Goal: Transaction & Acquisition: Download file/media

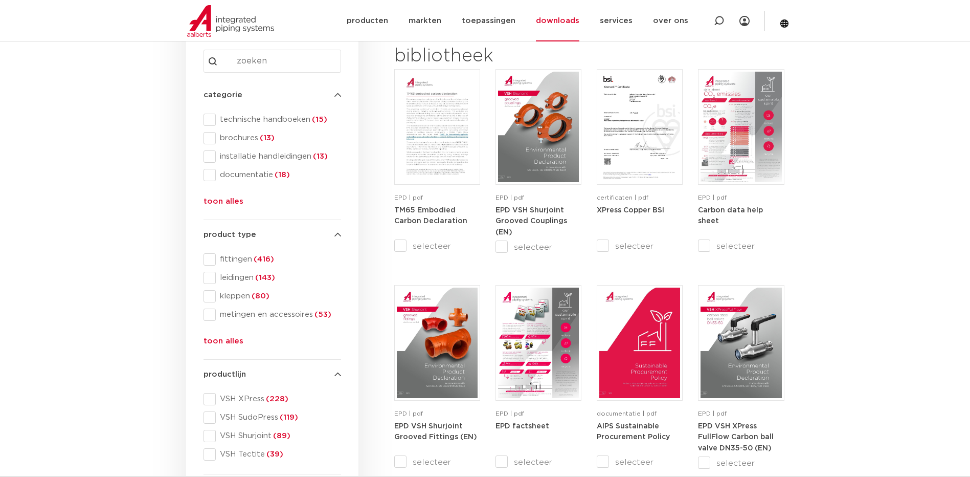
scroll to position [205, 0]
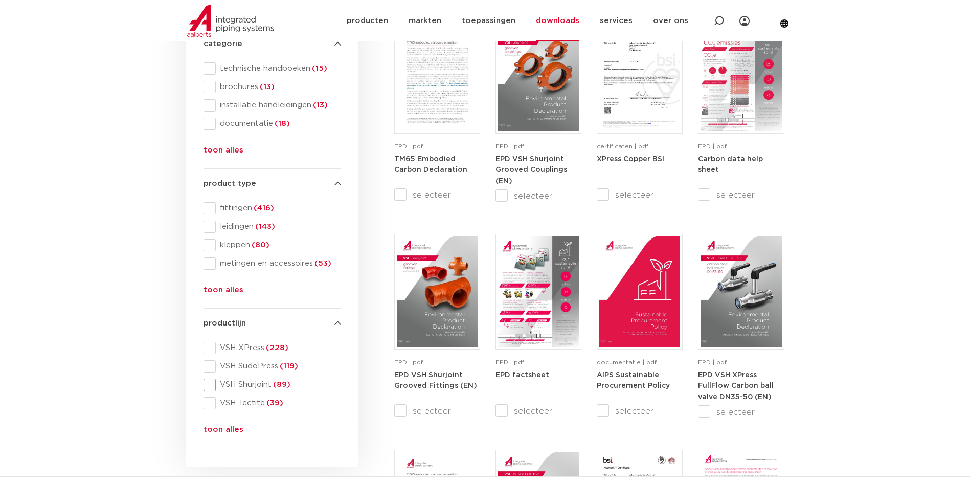
click at [207, 384] on span at bounding box center [210, 384] width 12 height 12
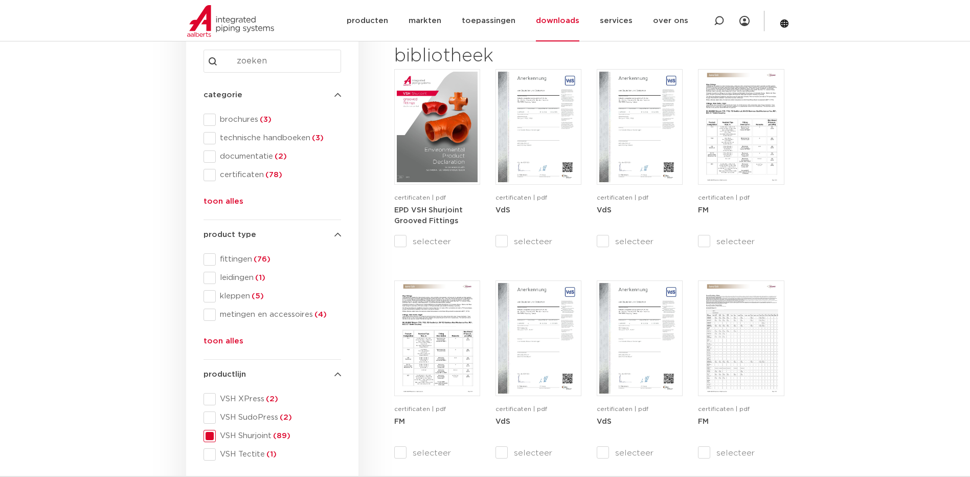
scroll to position [205, 0]
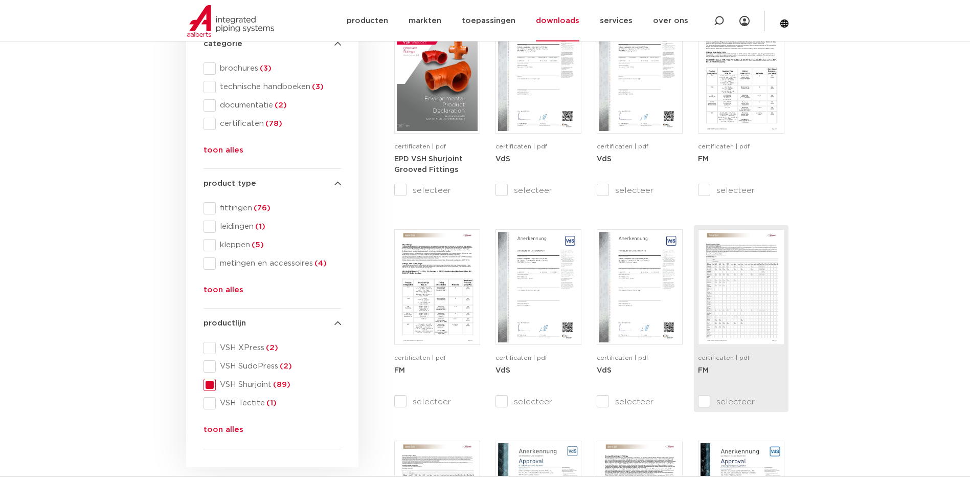
click at [729, 292] on img at bounding box center [741, 287] width 81 height 110
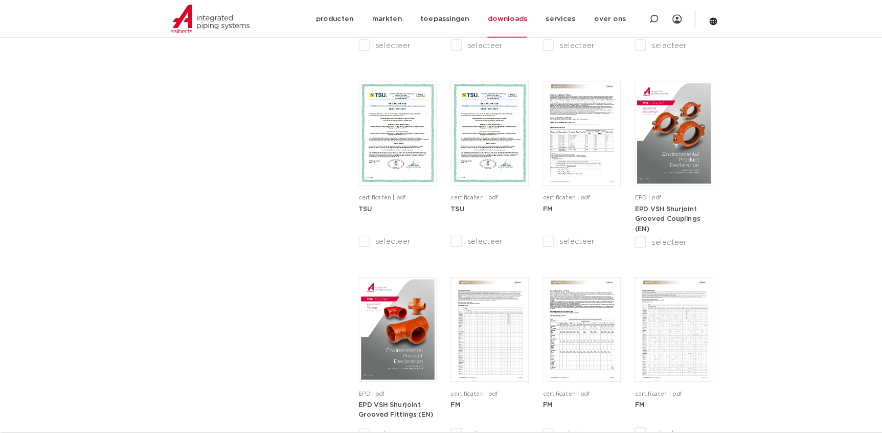
scroll to position [818, 0]
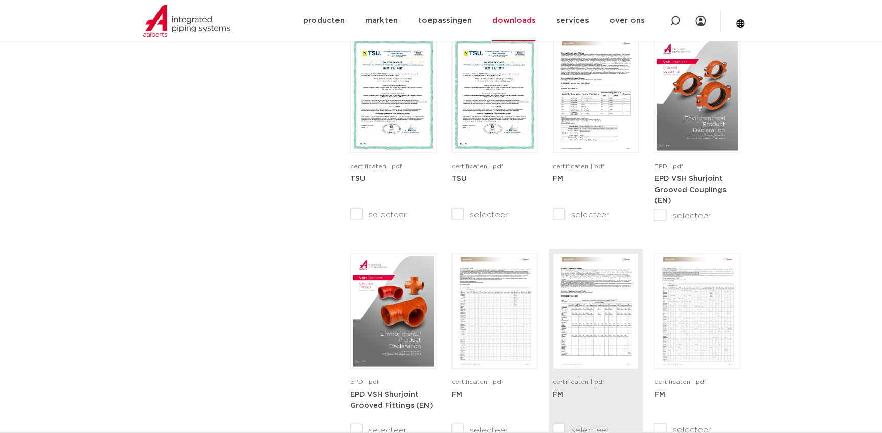
click at [611, 334] on img at bounding box center [595, 311] width 81 height 110
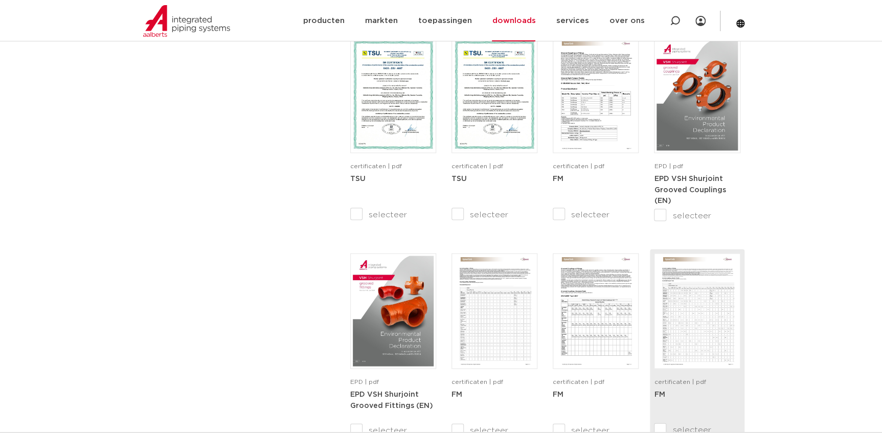
click at [709, 293] on img at bounding box center [697, 311] width 81 height 110
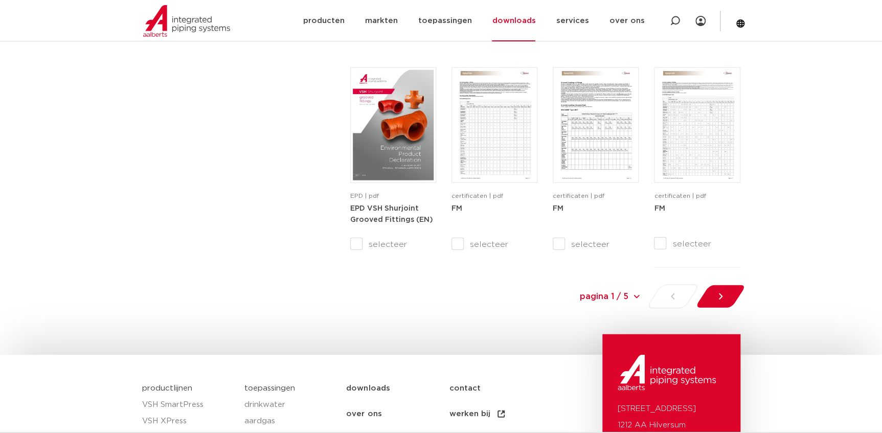
scroll to position [957, 0]
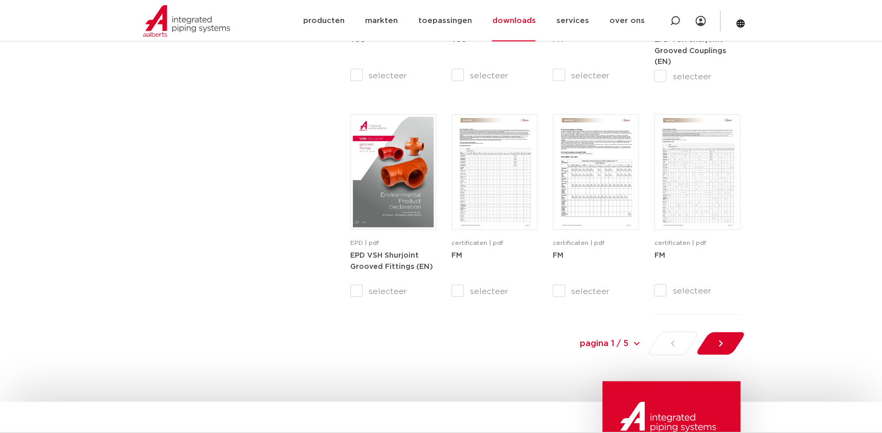
click at [719, 347] on icon at bounding box center [721, 343] width 10 height 10
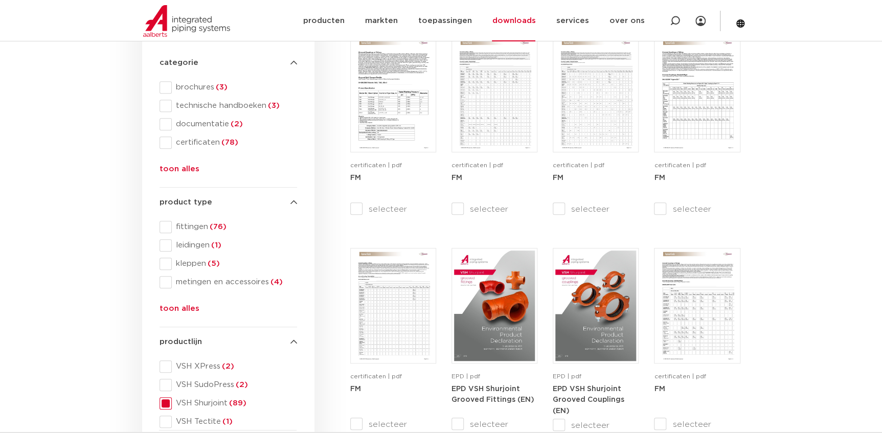
scroll to position [139, 0]
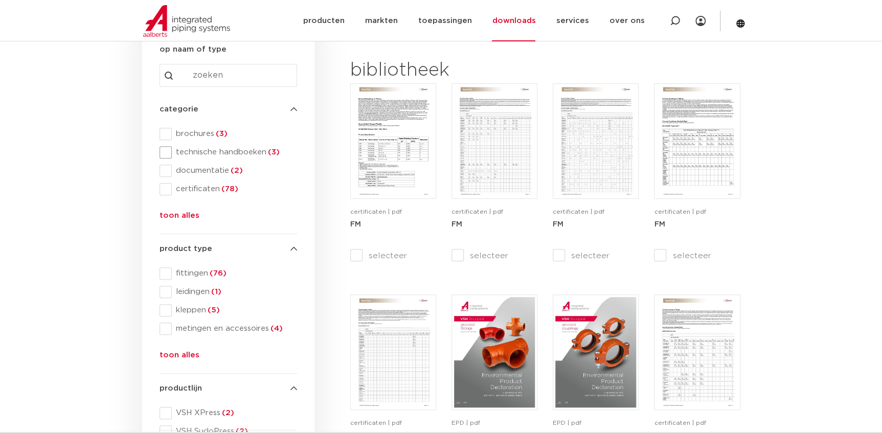
click at [164, 152] on span at bounding box center [166, 152] width 12 height 12
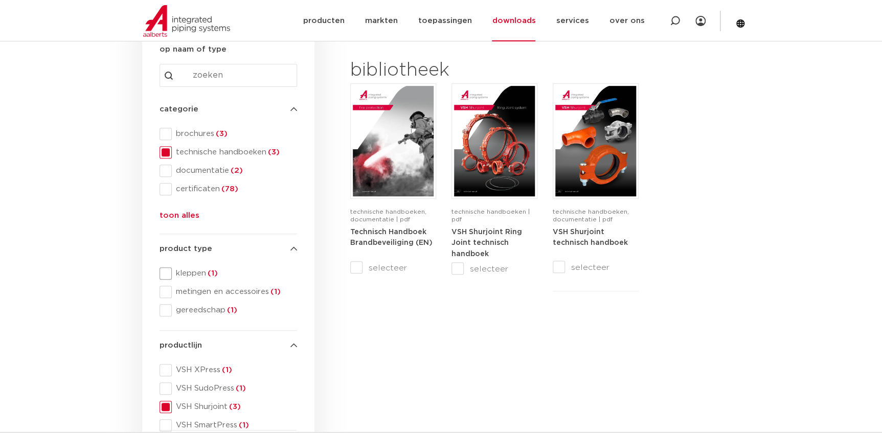
click at [167, 273] on span at bounding box center [166, 273] width 12 height 12
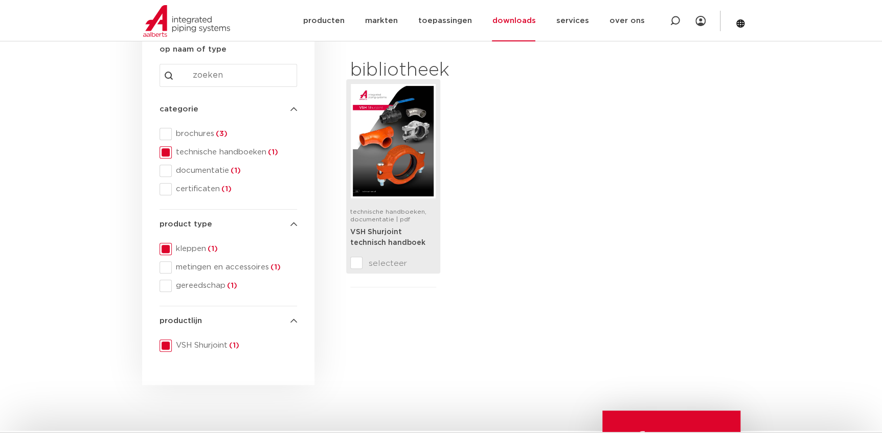
click at [420, 142] on img at bounding box center [393, 141] width 81 height 110
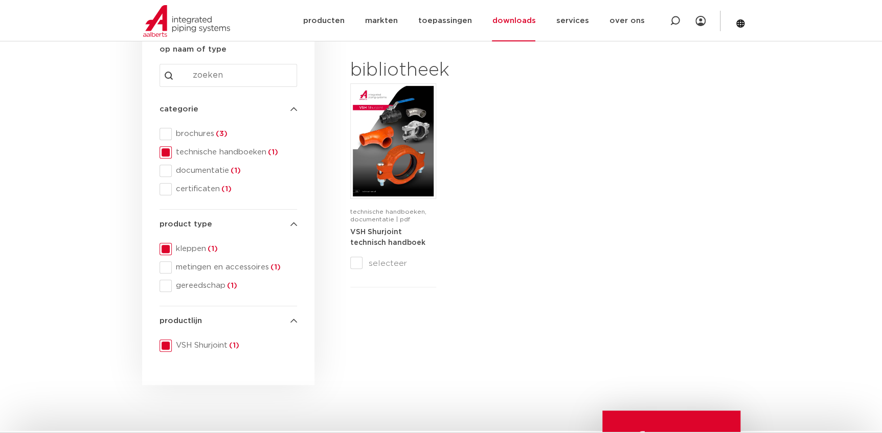
click at [164, 153] on span at bounding box center [166, 152] width 12 height 12
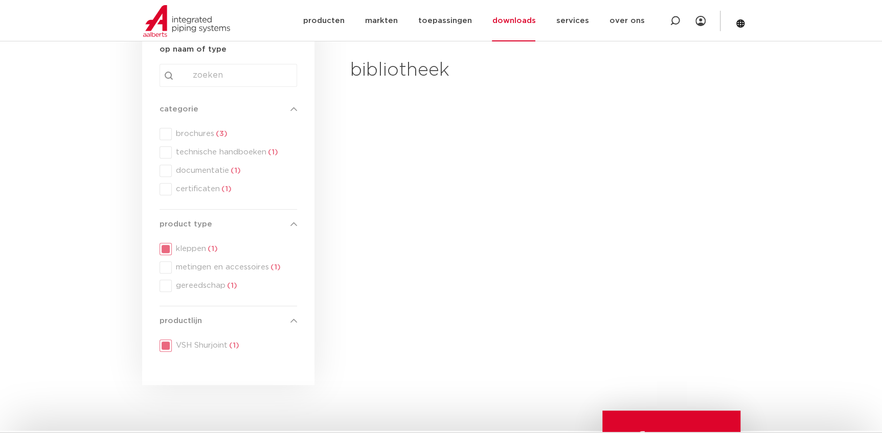
click at [164, 167] on div "categorie categorie brochures (3) technische handboeken (1) documentatie (1) ce…" at bounding box center [229, 152] width 138 height 98
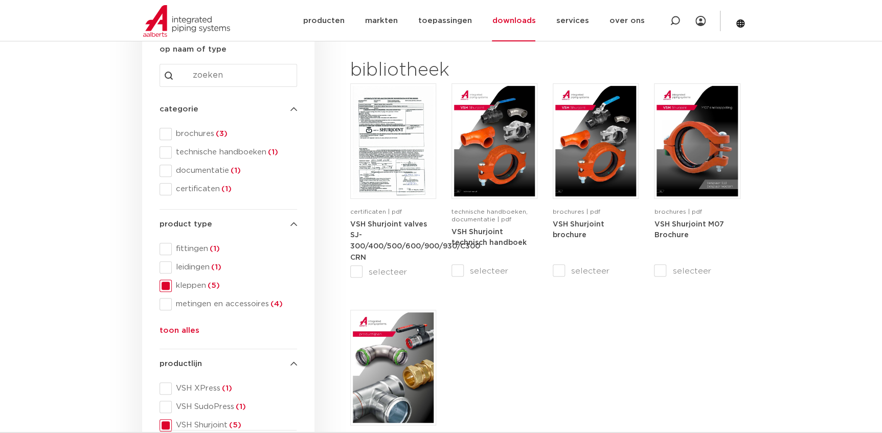
scroll to position [186, 0]
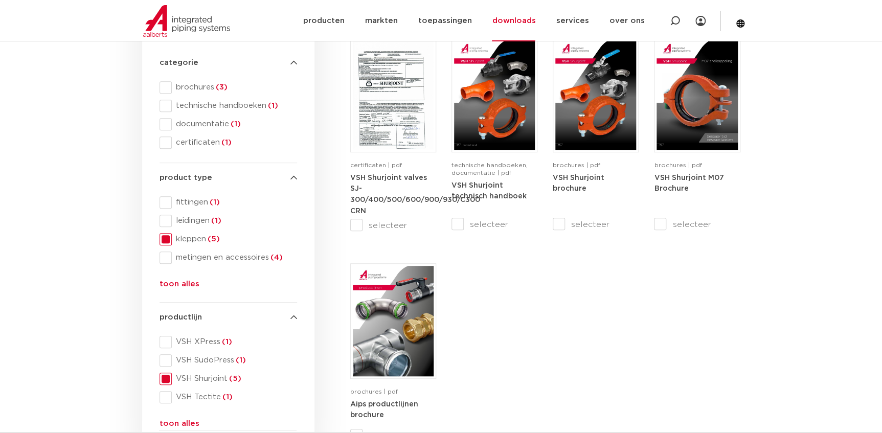
click at [164, 245] on ul "fittingen (1) leidingen (1) kleppen (5) metingen en accessoires (4) kranen (1) …" at bounding box center [229, 233] width 138 height 74
click at [162, 260] on span at bounding box center [166, 258] width 12 height 12
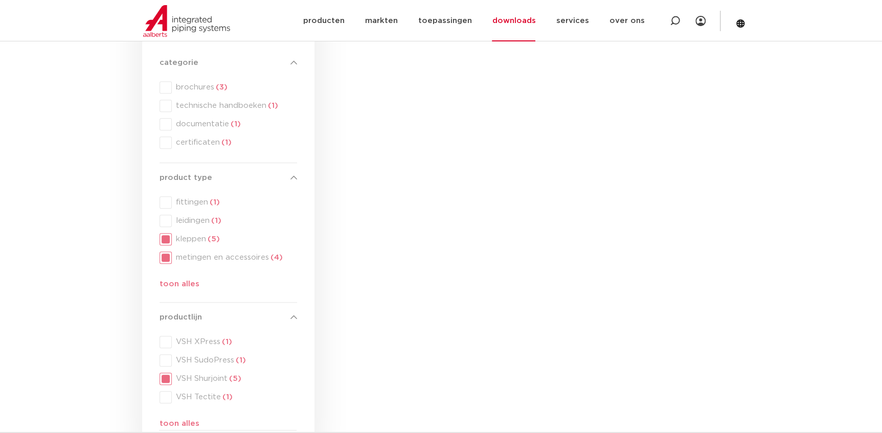
click at [163, 238] on div "product type product type fittingen (1) leidingen (1) kleppen (5) metingen en a…" at bounding box center [229, 233] width 138 height 123
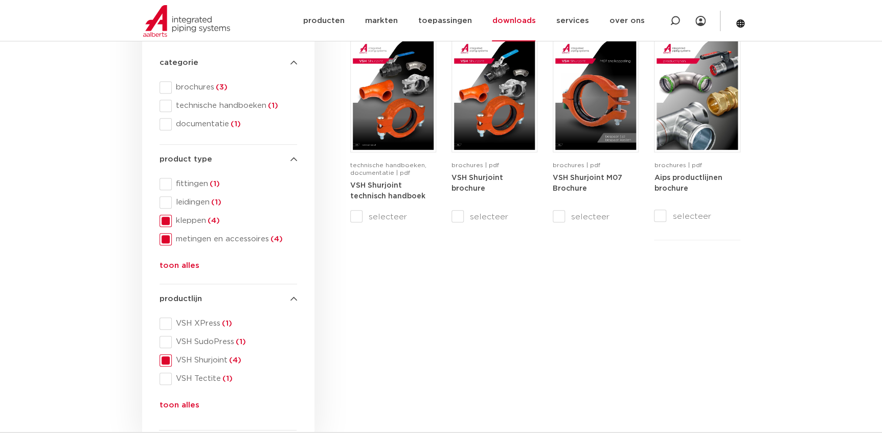
click at [162, 224] on span at bounding box center [166, 221] width 12 height 12
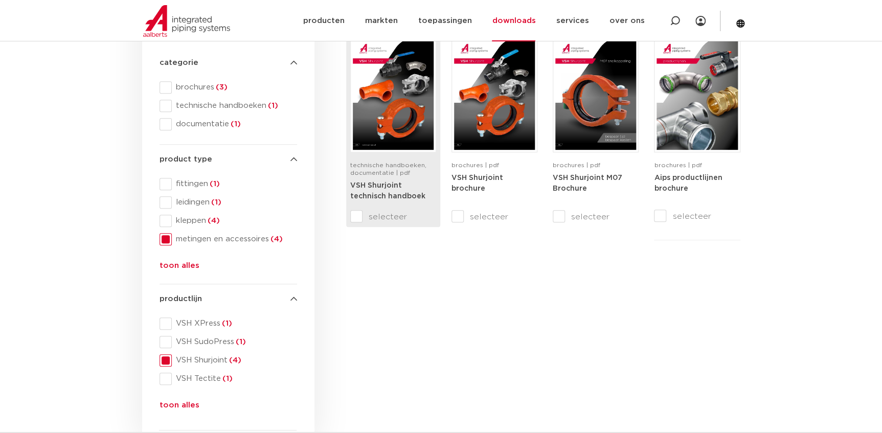
click at [395, 122] on img at bounding box center [393, 94] width 81 height 110
click at [356, 217] on input "selecteer" at bounding box center [371, 217] width 43 height 12
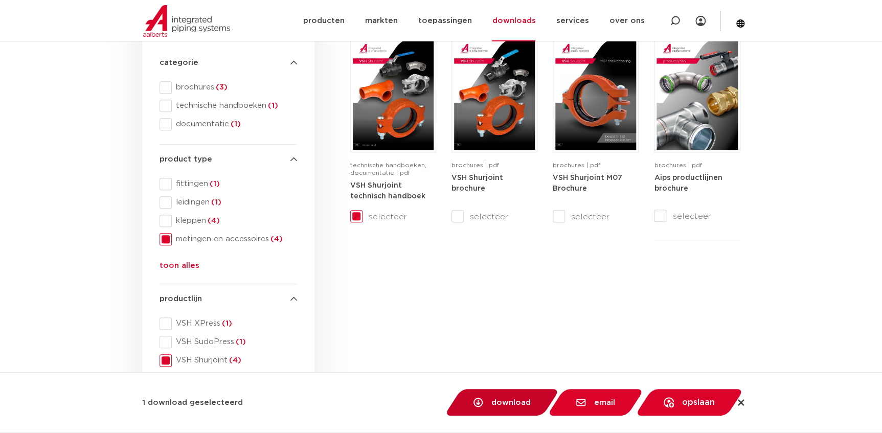
click at [506, 404] on span "download" at bounding box center [511, 403] width 39 height 8
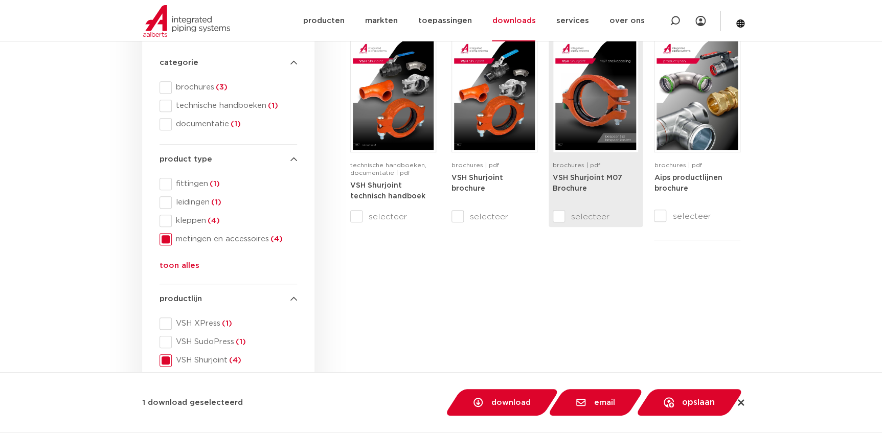
checkbox input "false"
